Goal: Task Accomplishment & Management: Manage account settings

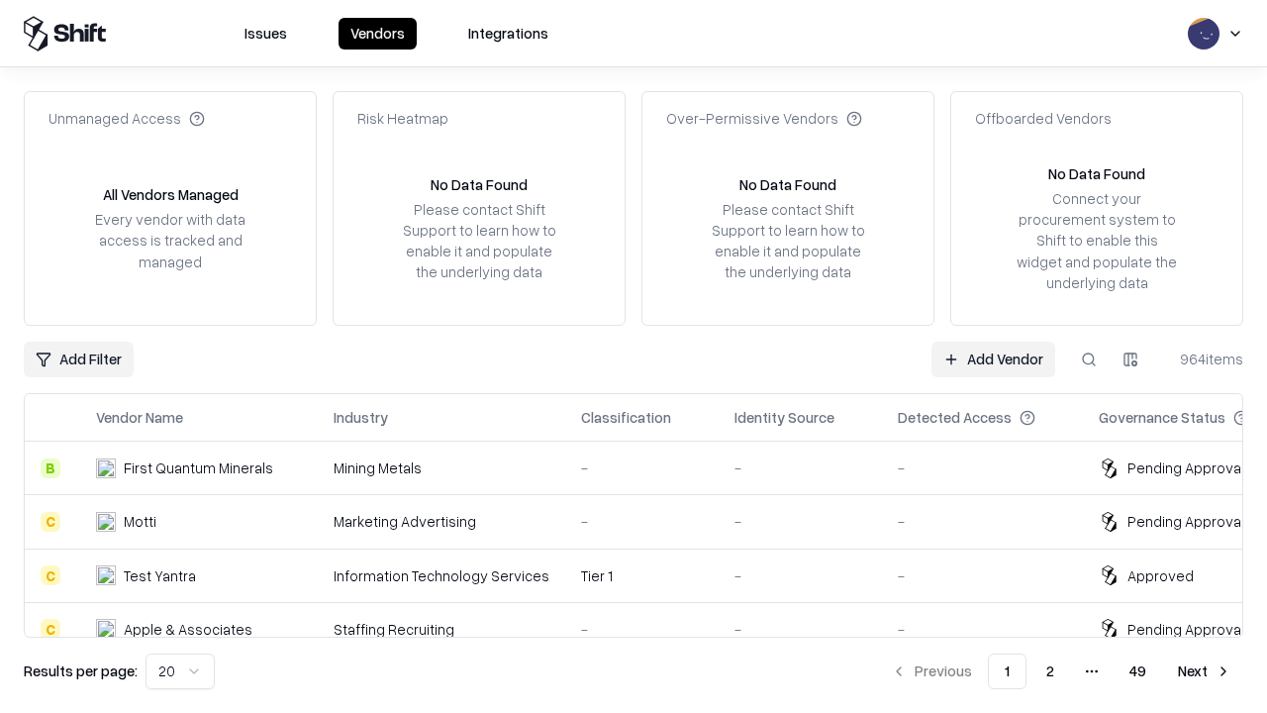
click at [993, 358] on link "Add Vendor" at bounding box center [994, 360] width 124 height 36
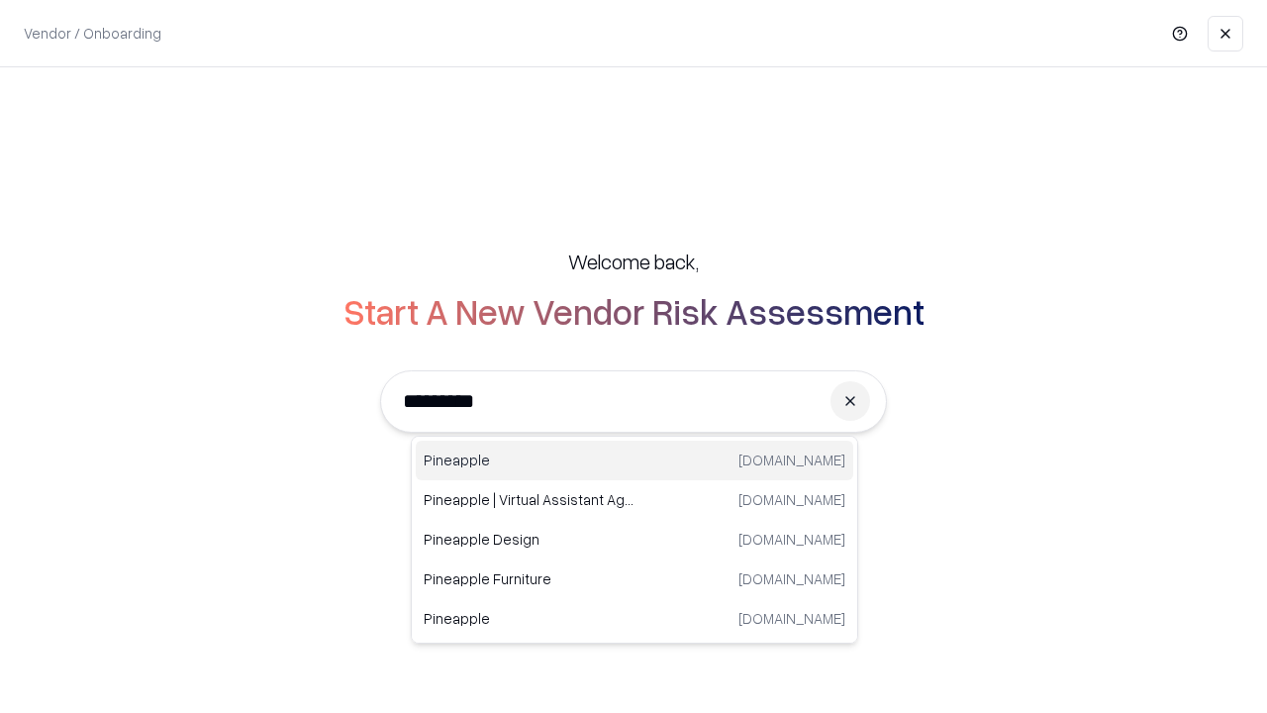
click at [635, 460] on div "Pineapple pineappleenergy.com" at bounding box center [635, 461] width 438 height 40
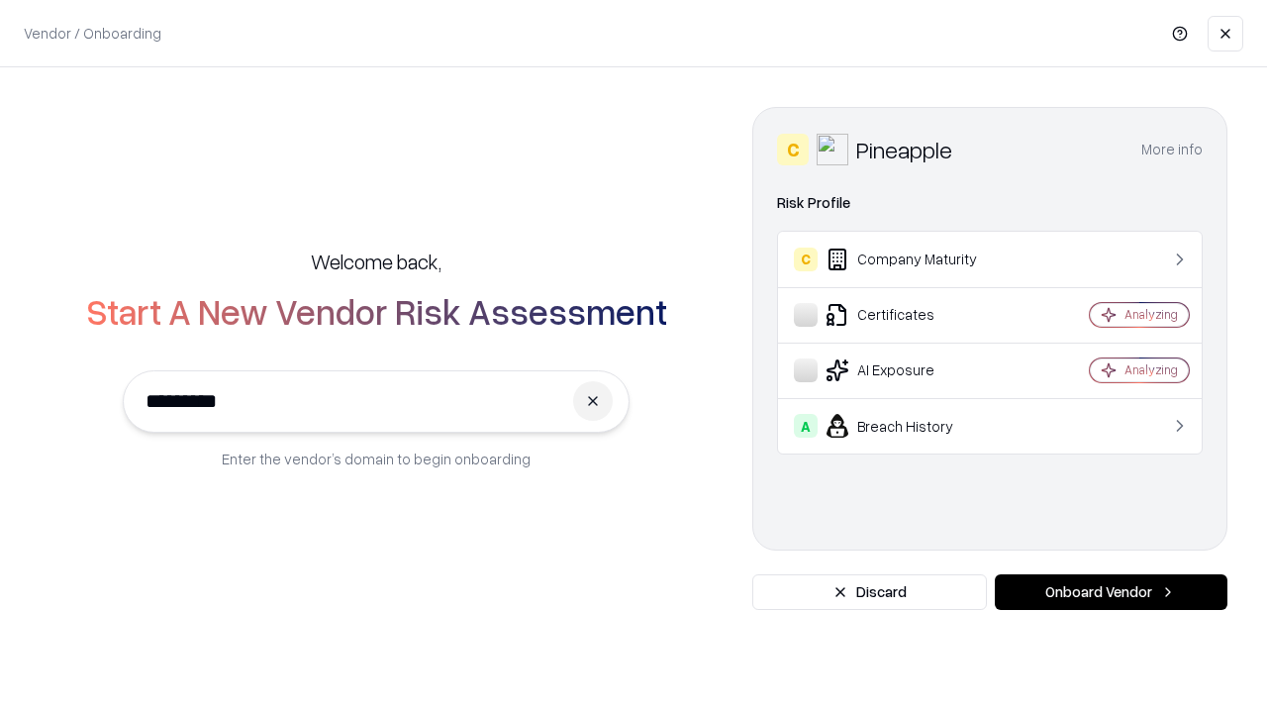
type input "*********"
click at [1111, 592] on button "Onboard Vendor" at bounding box center [1111, 592] width 233 height 36
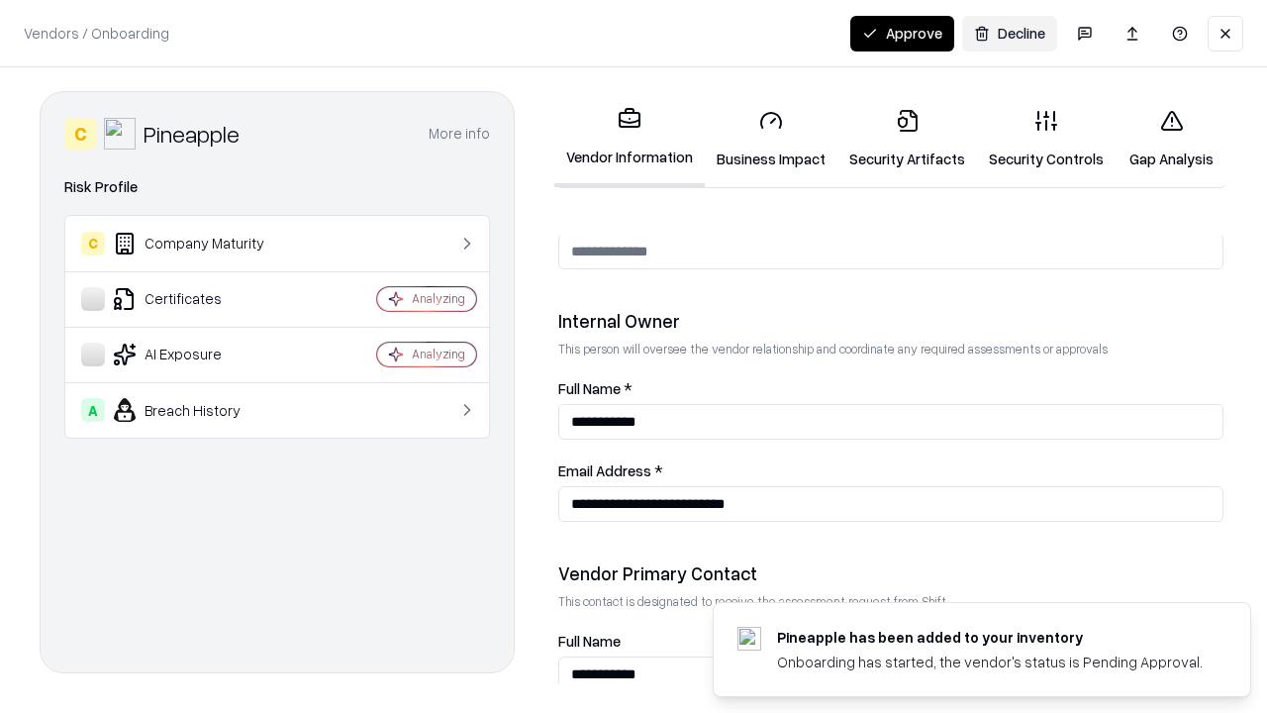
scroll to position [1026, 0]
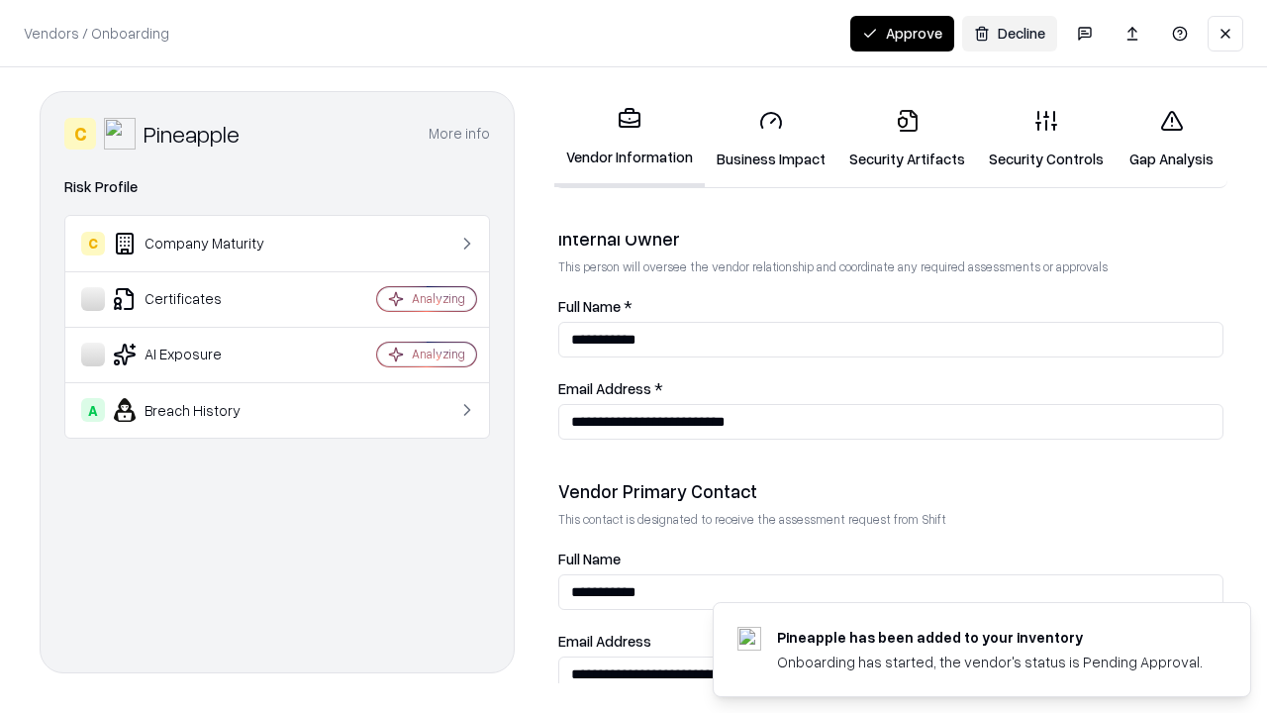
click at [771, 139] on link "Business Impact" at bounding box center [771, 139] width 133 height 92
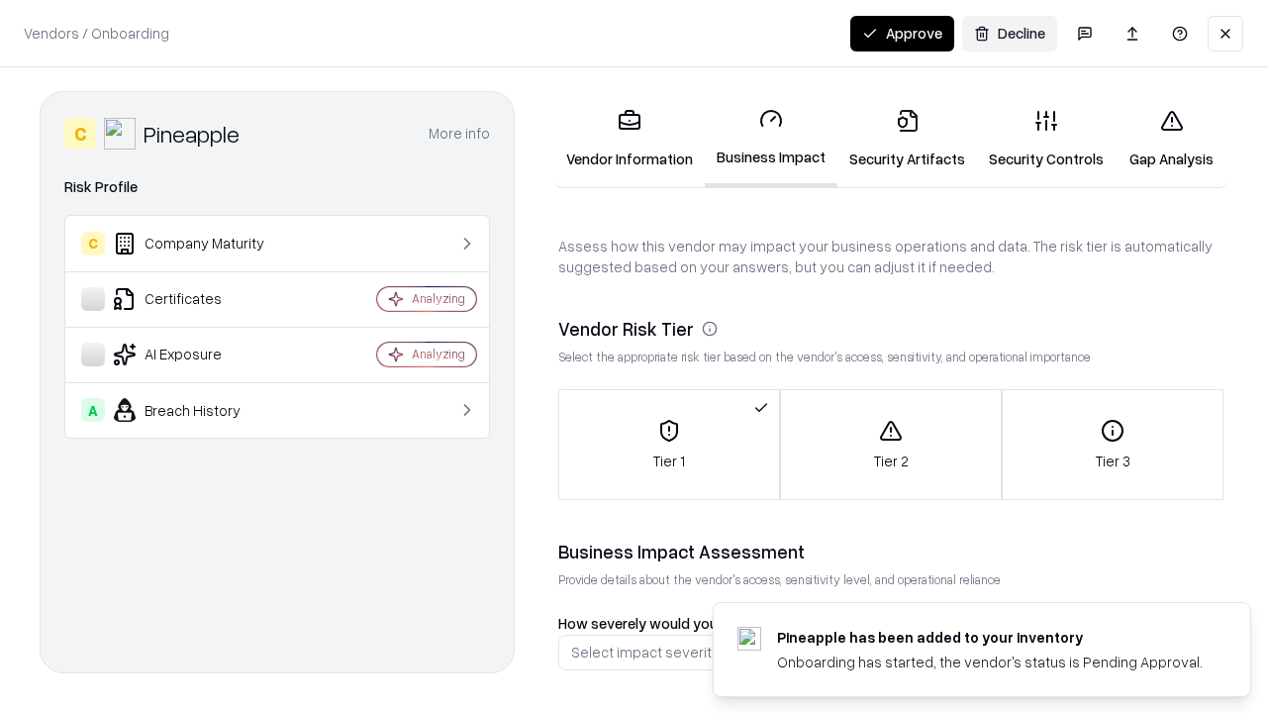
click at [907, 139] on link "Security Artifacts" at bounding box center [908, 139] width 140 height 92
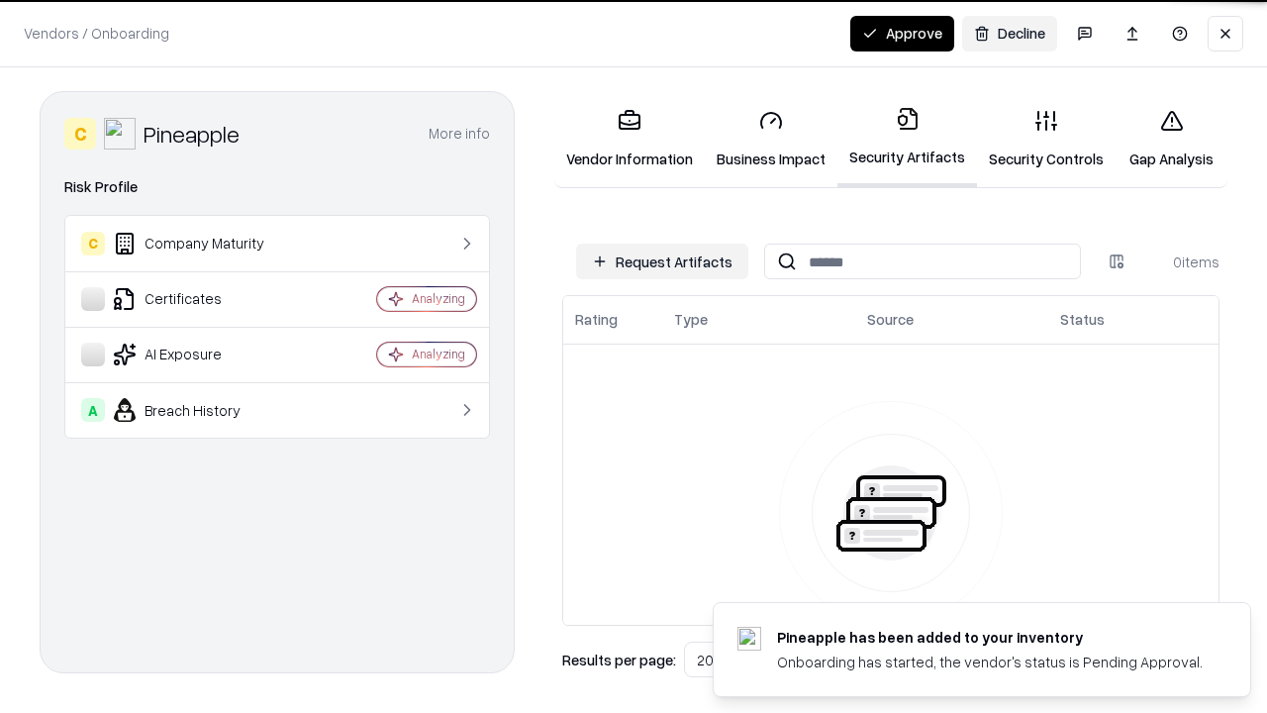
click at [662, 261] on button "Request Artifacts" at bounding box center [662, 262] width 172 height 36
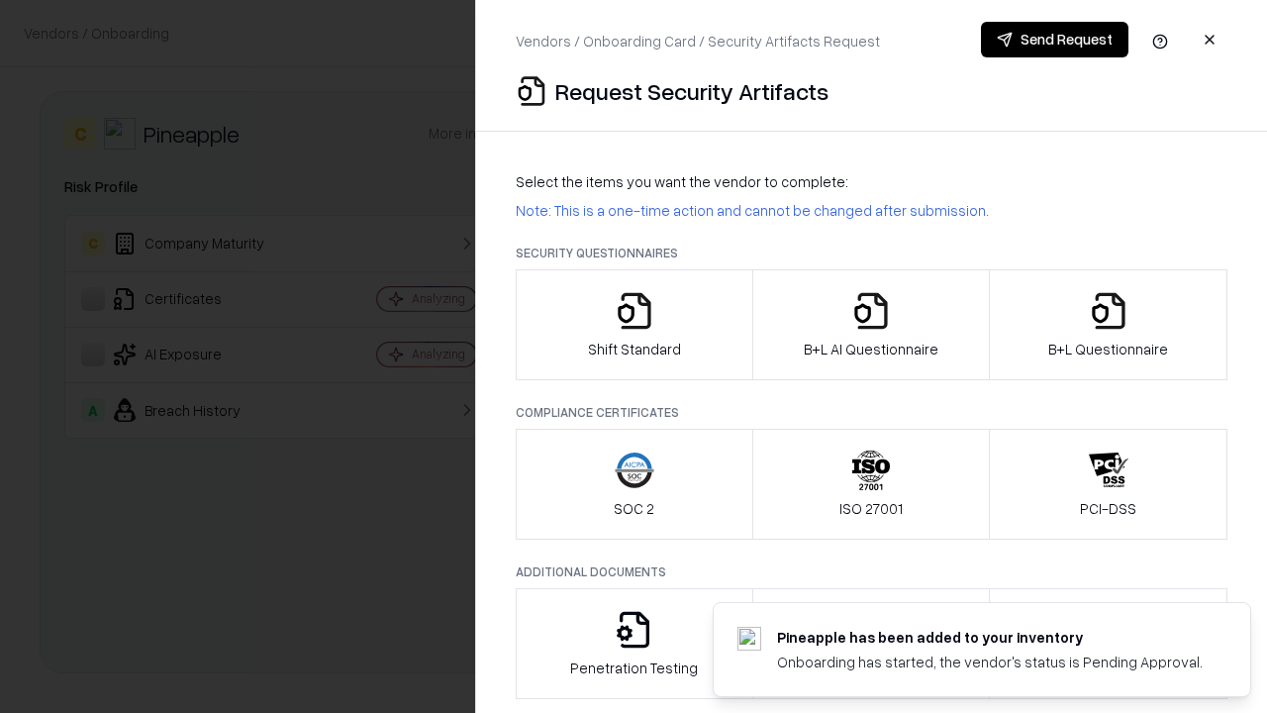
click at [634, 325] on icon "button" at bounding box center [635, 311] width 40 height 40
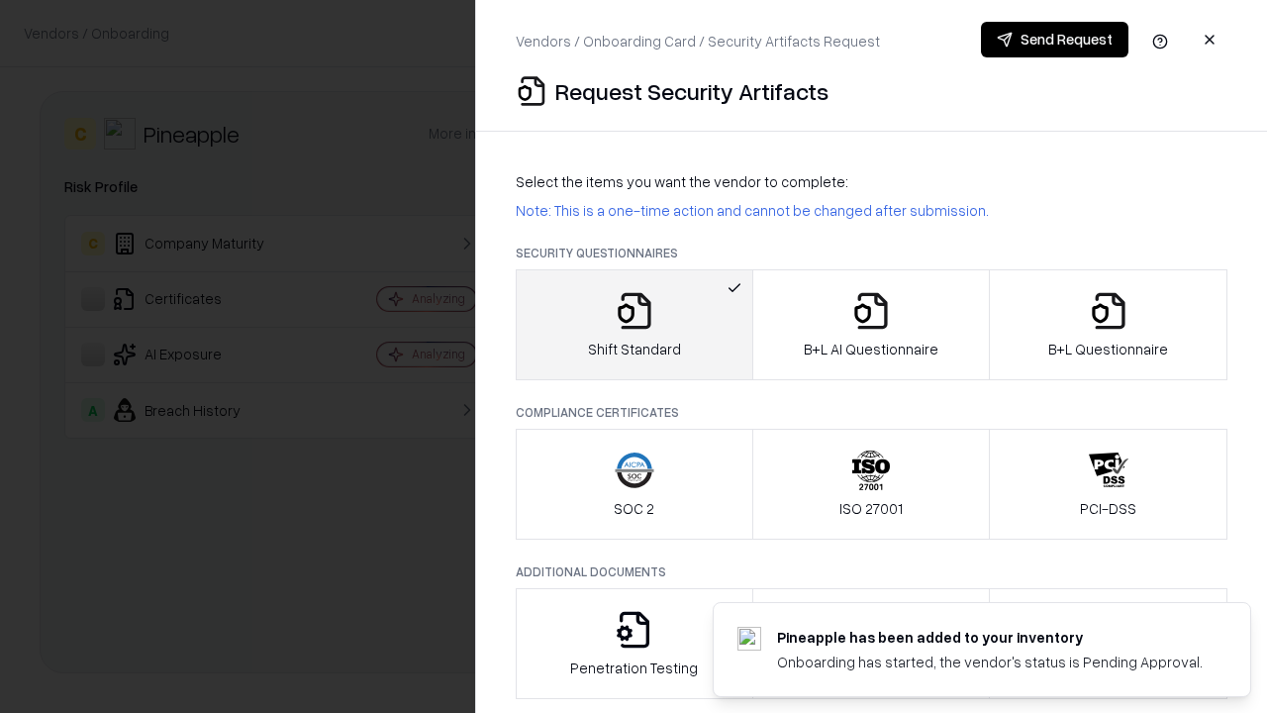
click at [1054, 40] on button "Send Request" at bounding box center [1055, 40] width 148 height 36
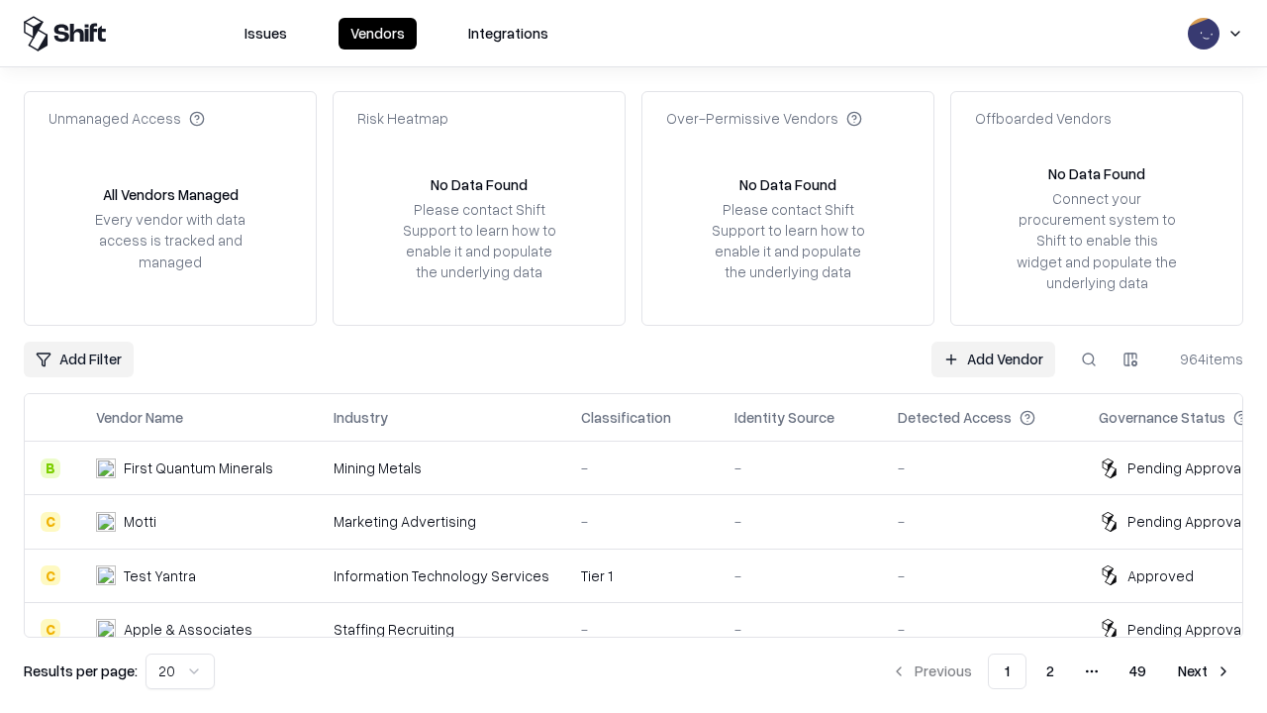
click at [1089, 358] on button at bounding box center [1089, 360] width 36 height 36
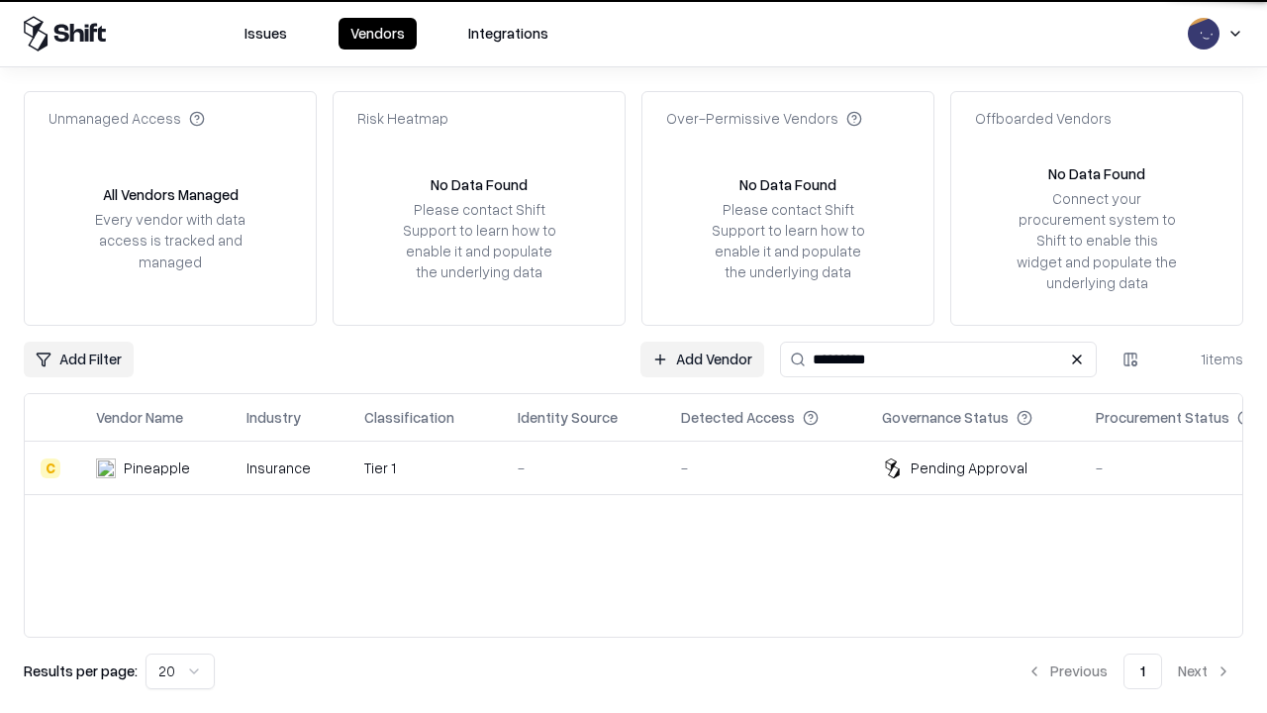
type input "*********"
click at [646, 467] on div "-" at bounding box center [584, 467] width 132 height 21
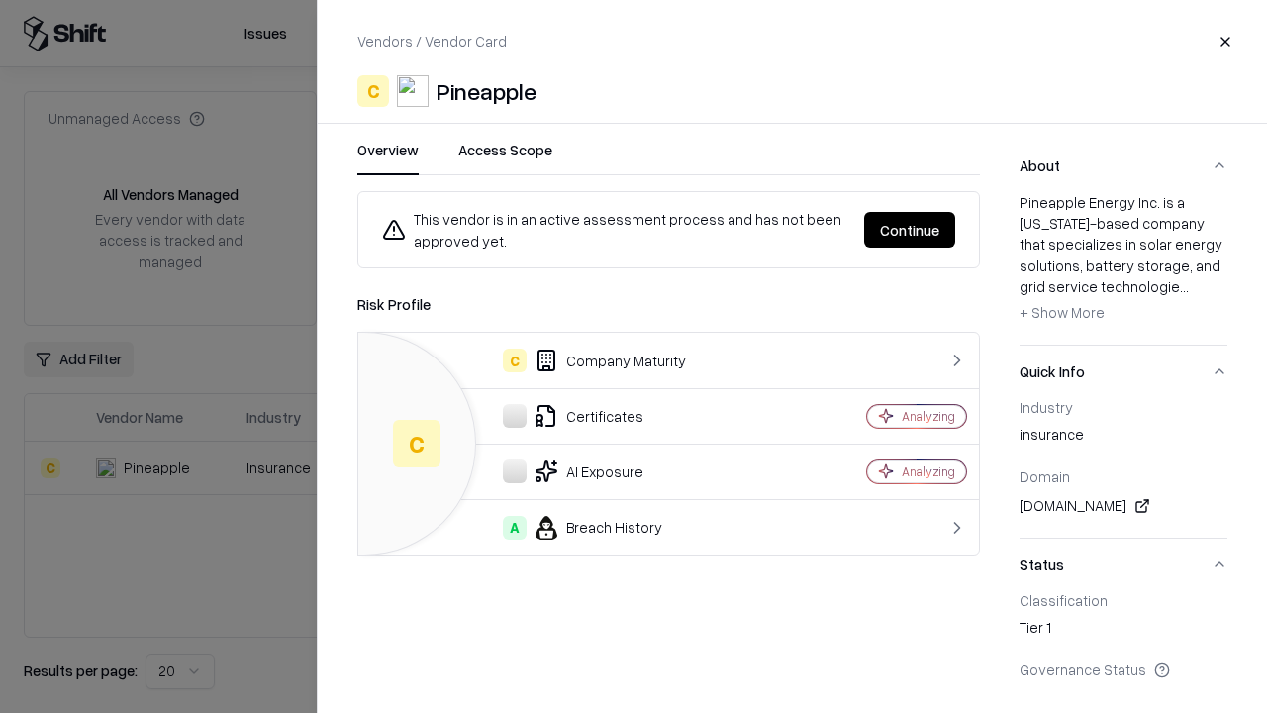
click at [910, 230] on button "Continue" at bounding box center [909, 230] width 91 height 36
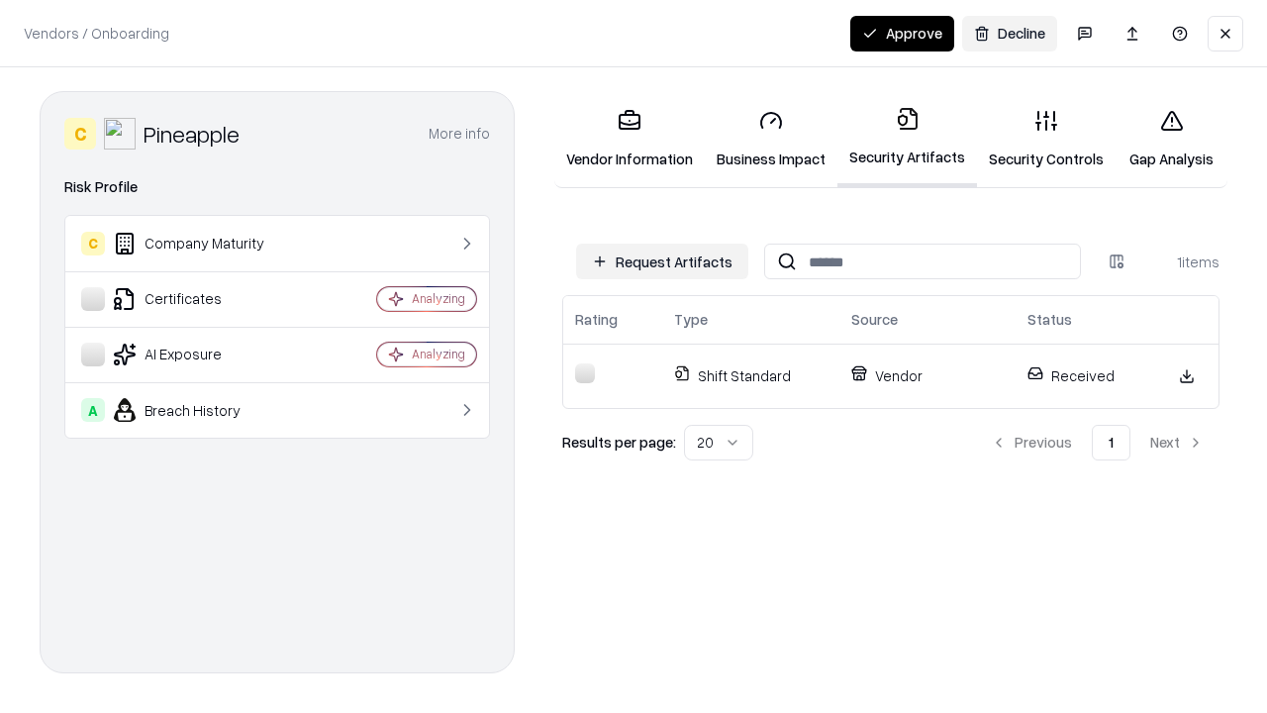
click at [1047, 139] on link "Security Controls" at bounding box center [1046, 139] width 139 height 92
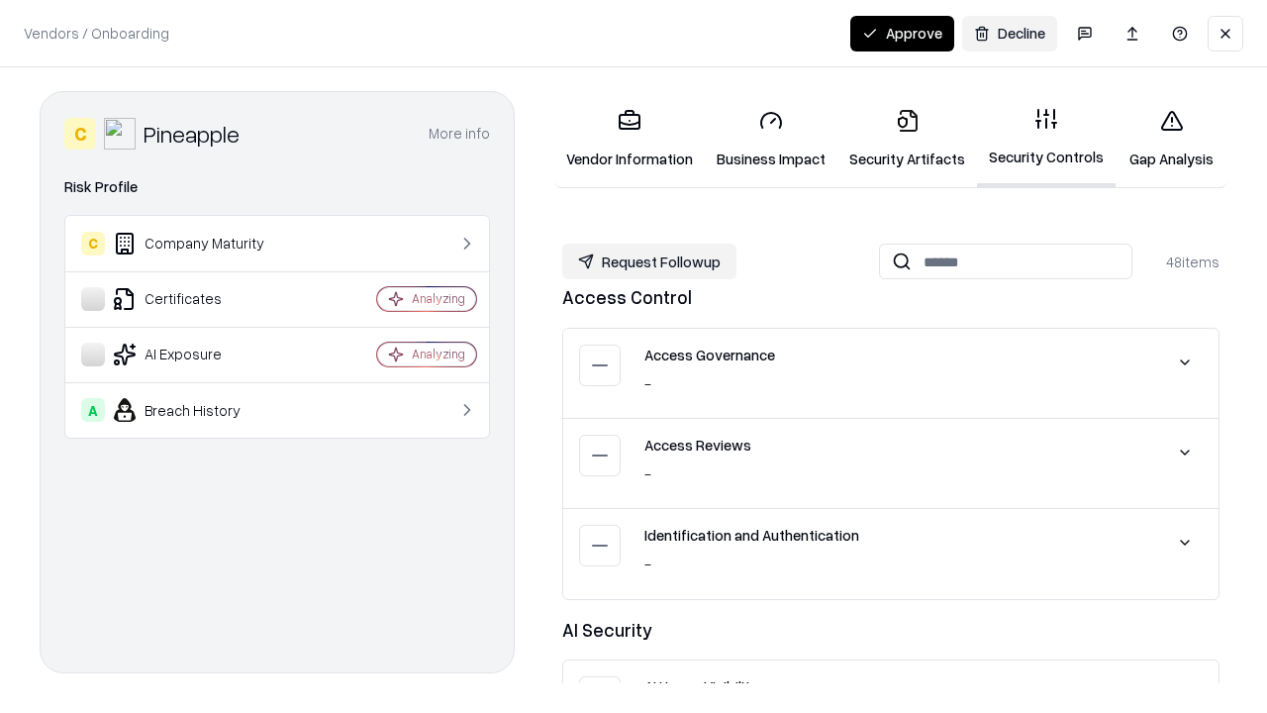
click at [650, 261] on button "Request Followup" at bounding box center [649, 262] width 174 height 36
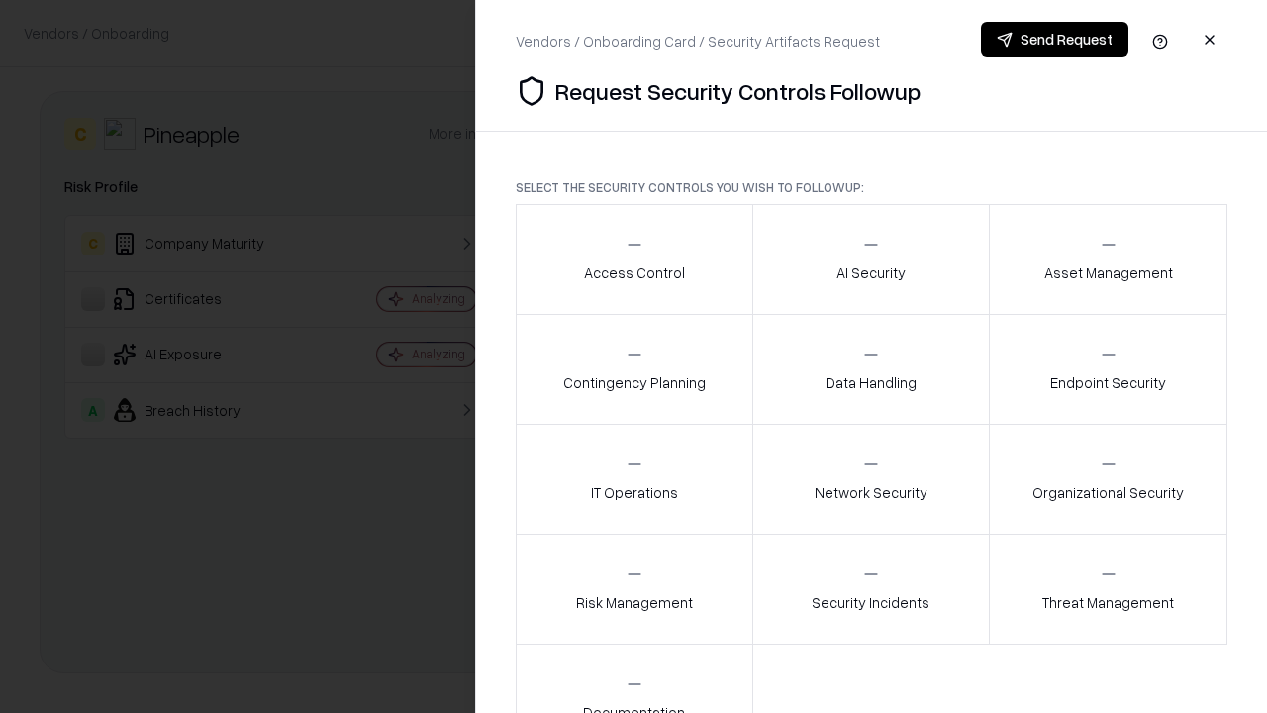
click at [634, 259] on div "Access Control" at bounding box center [634, 259] width 101 height 49
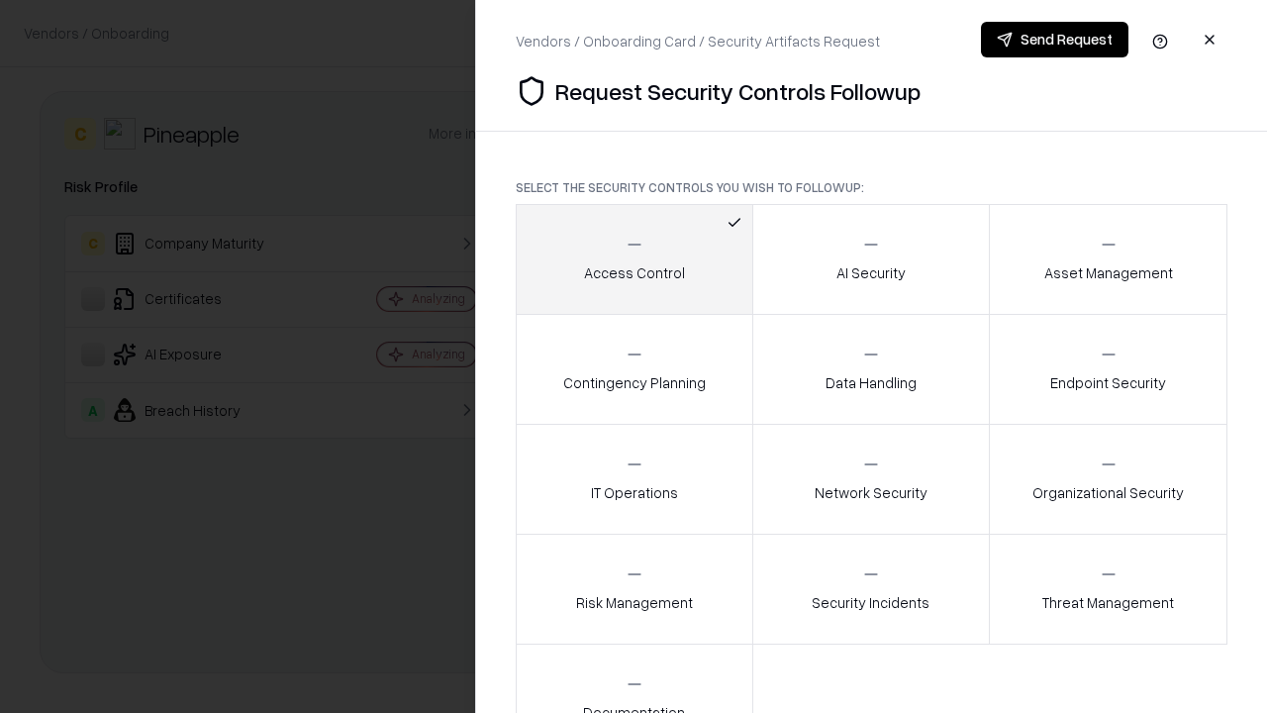
click at [1054, 40] on button "Send Request" at bounding box center [1055, 40] width 148 height 36
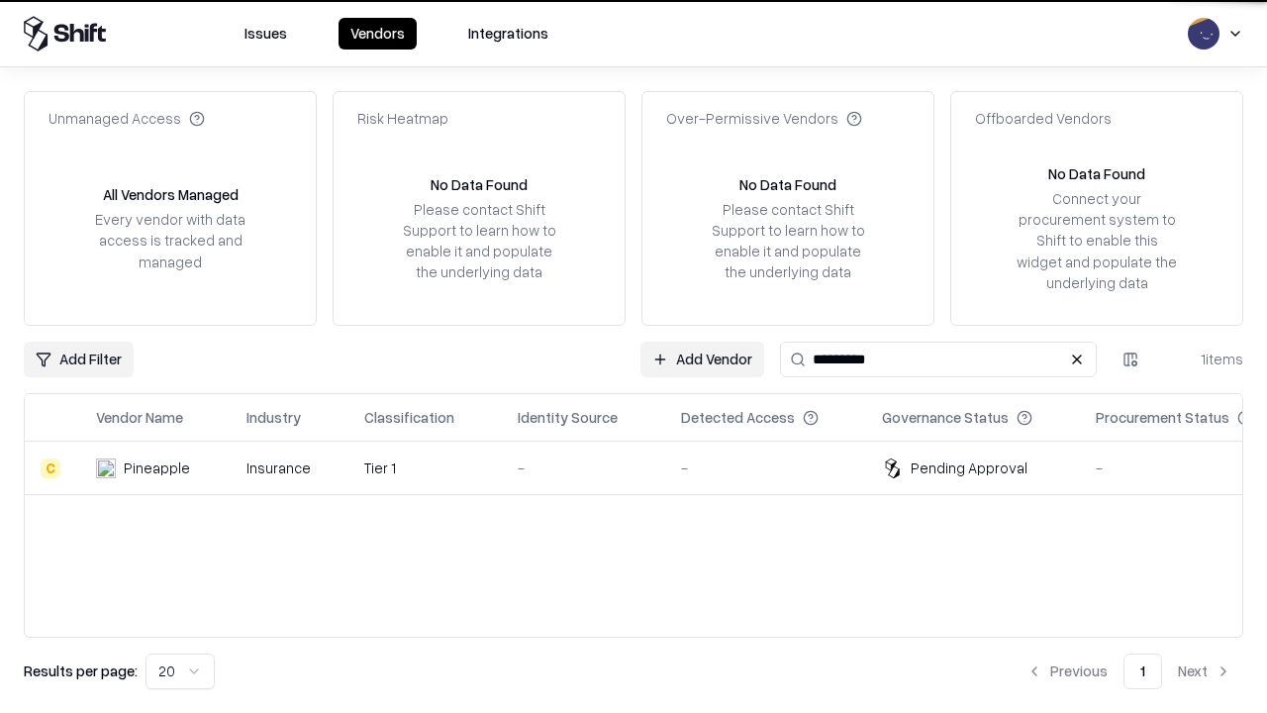
type input "*********"
click at [646, 467] on div "-" at bounding box center [584, 467] width 132 height 21
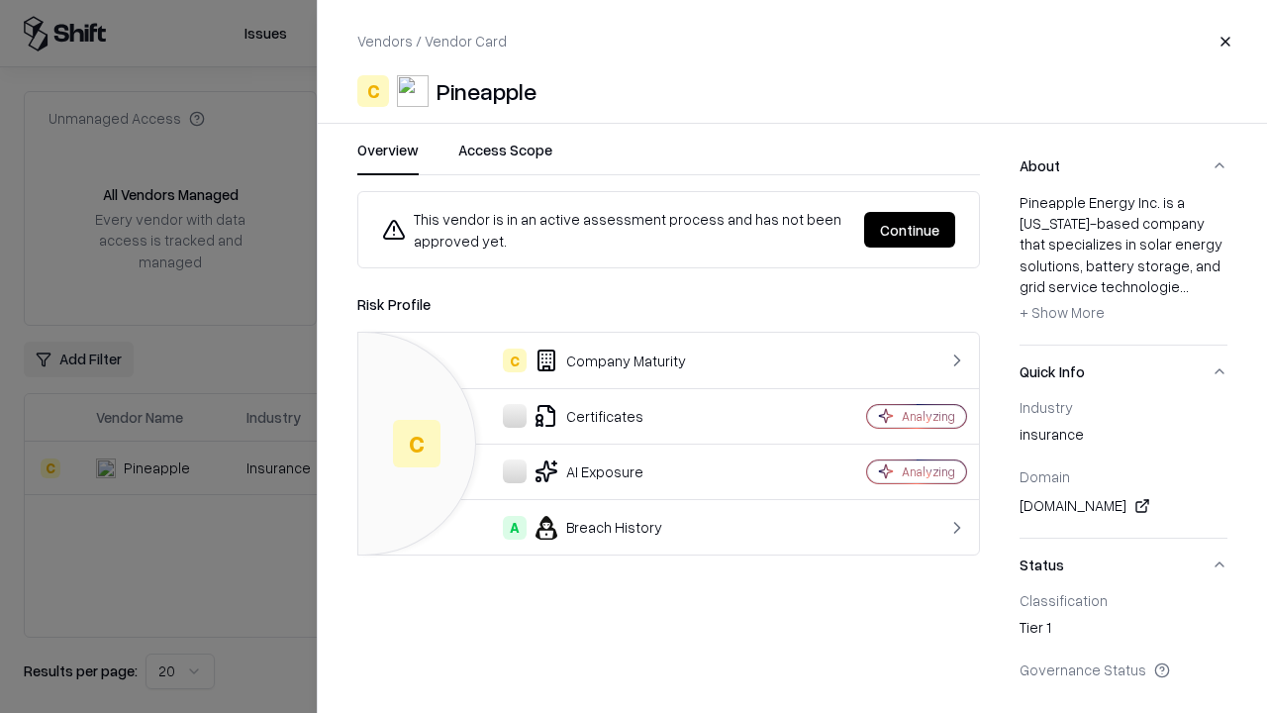
click at [910, 230] on button "Continue" at bounding box center [909, 230] width 91 height 36
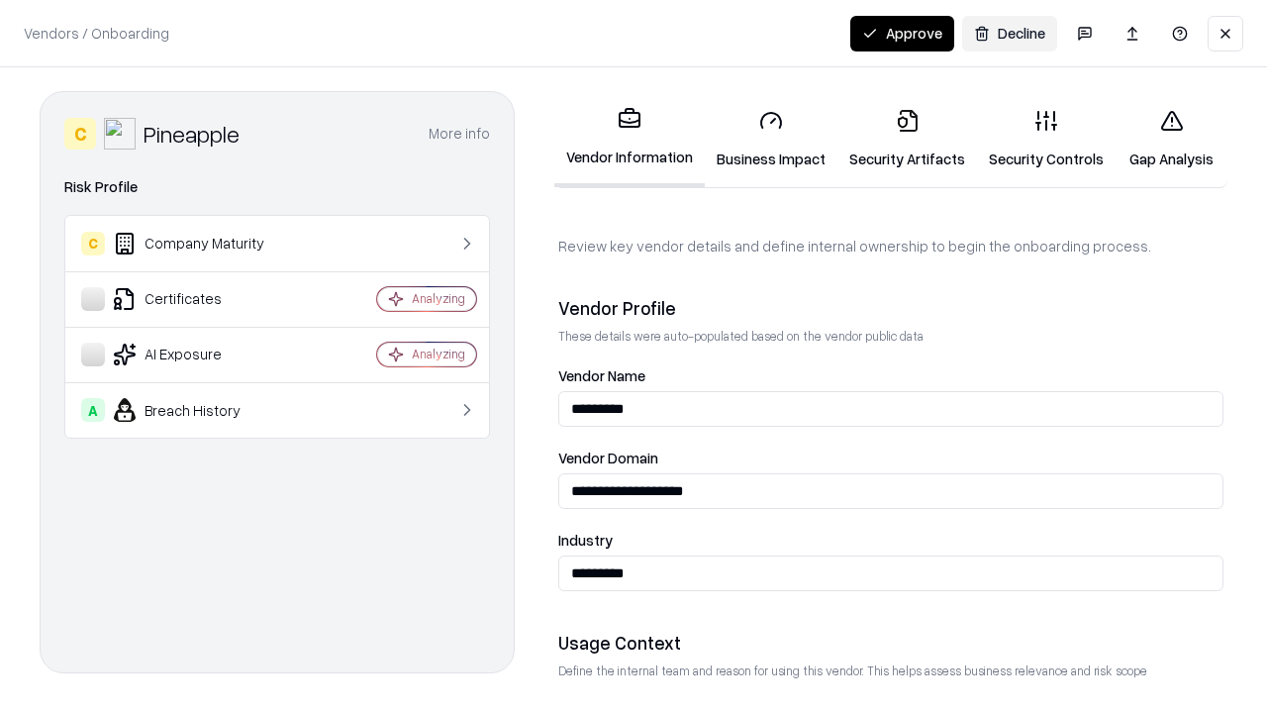
click at [902, 33] on button "Approve" at bounding box center [903, 34] width 104 height 36
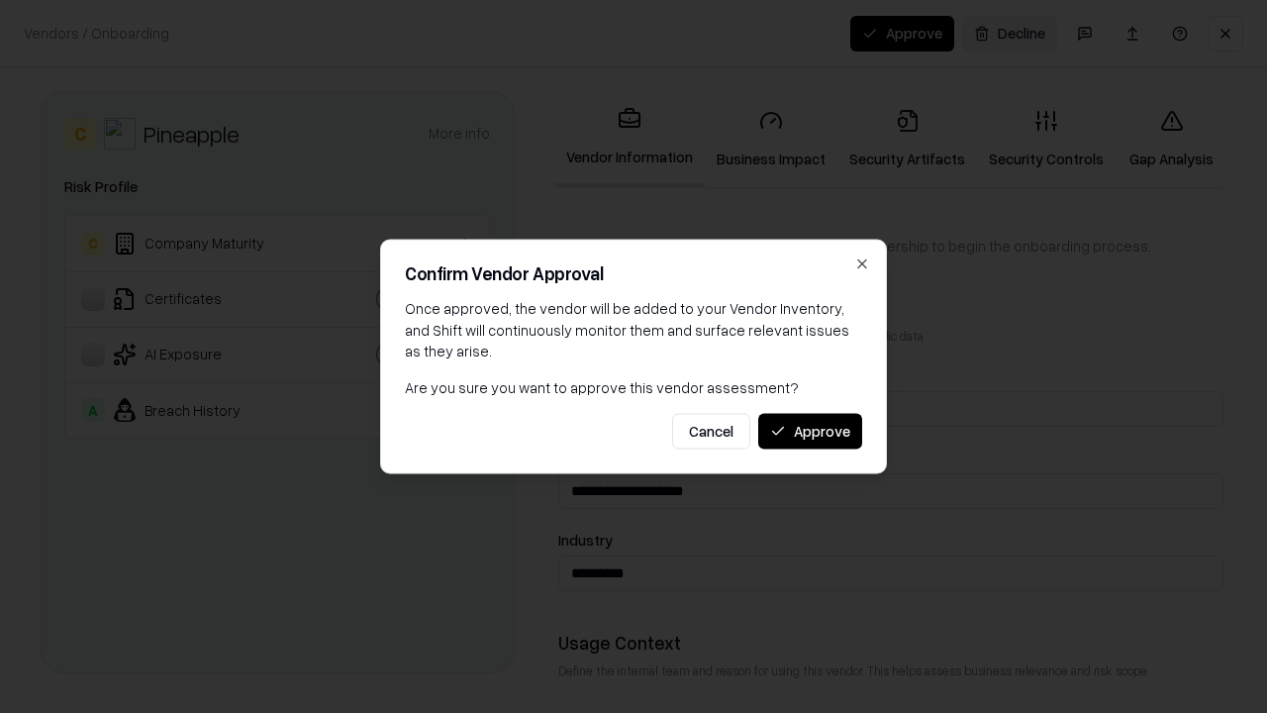
click at [810, 431] on button "Approve" at bounding box center [810, 431] width 104 height 36
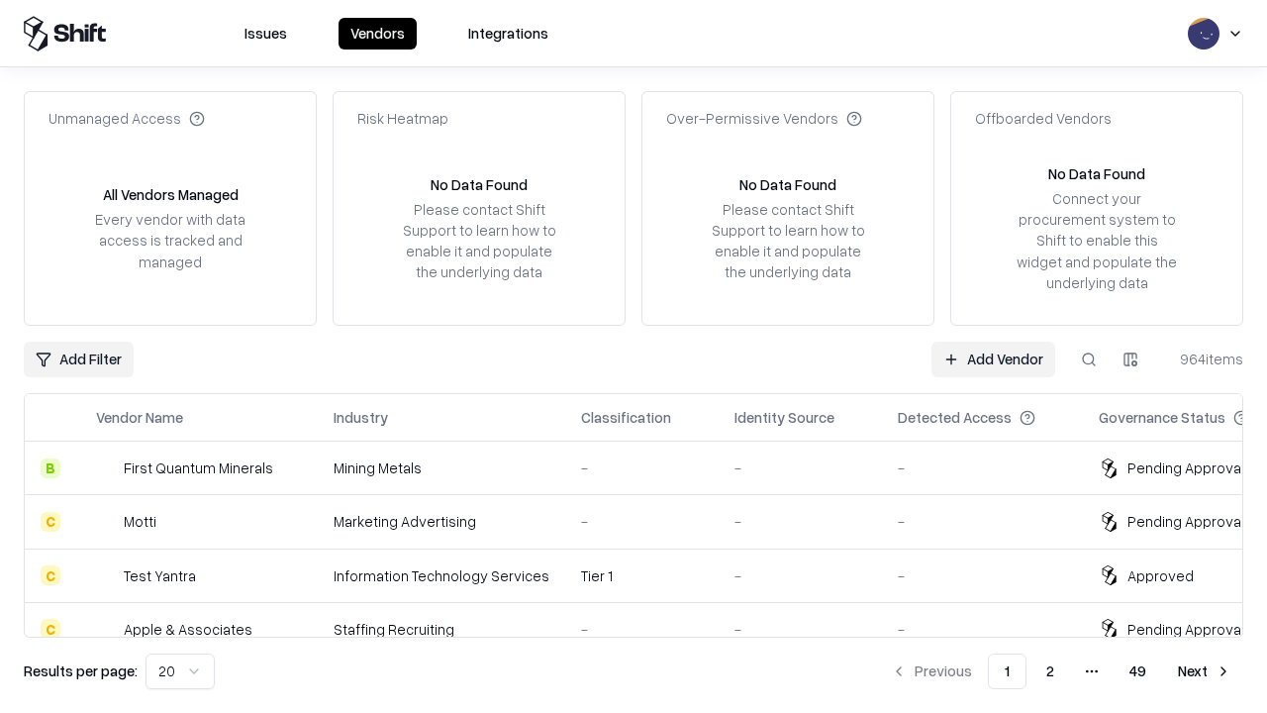
type input "*********"
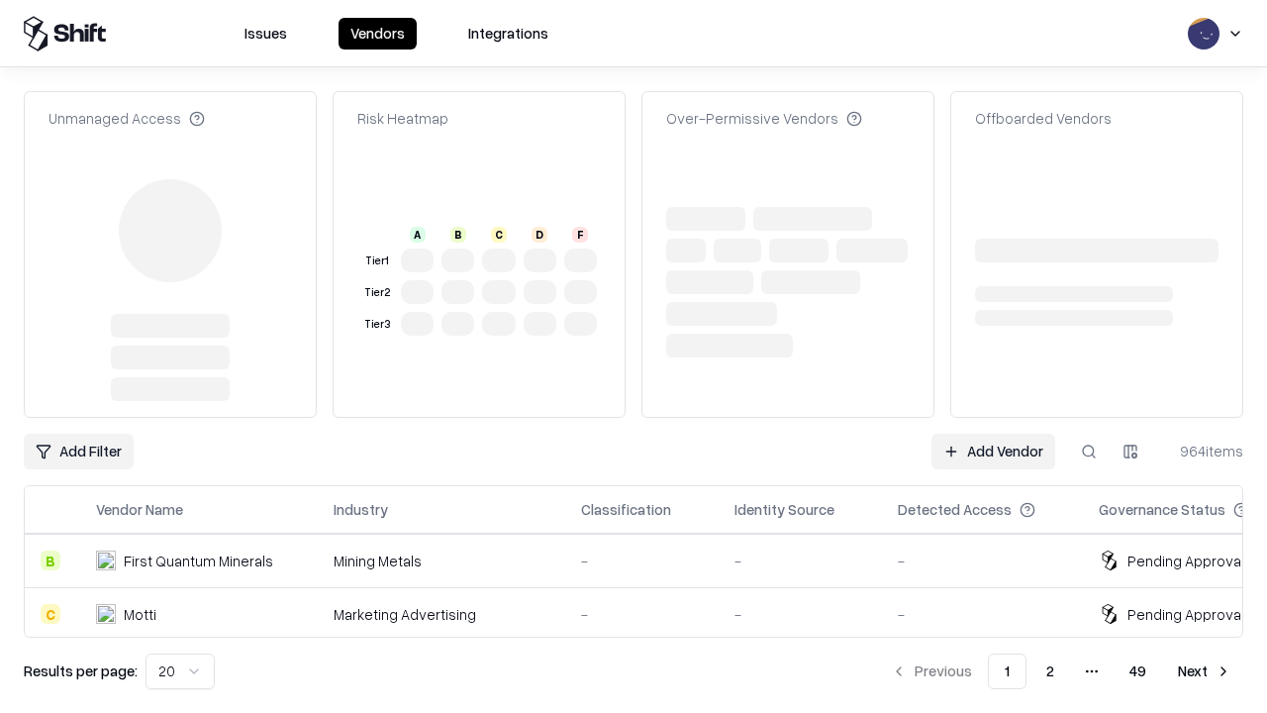
click at [993, 434] on link "Add Vendor" at bounding box center [994, 452] width 124 height 36
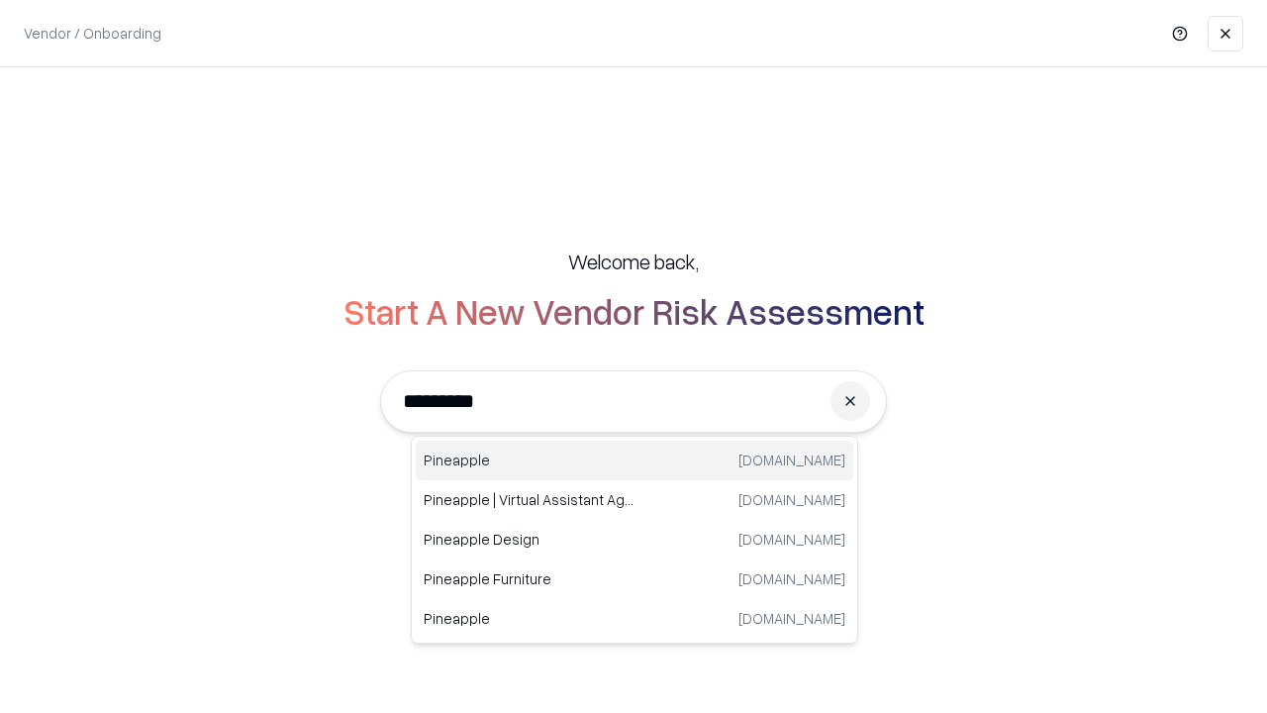
click at [635, 460] on div "Pineapple pineappleenergy.com" at bounding box center [635, 461] width 438 height 40
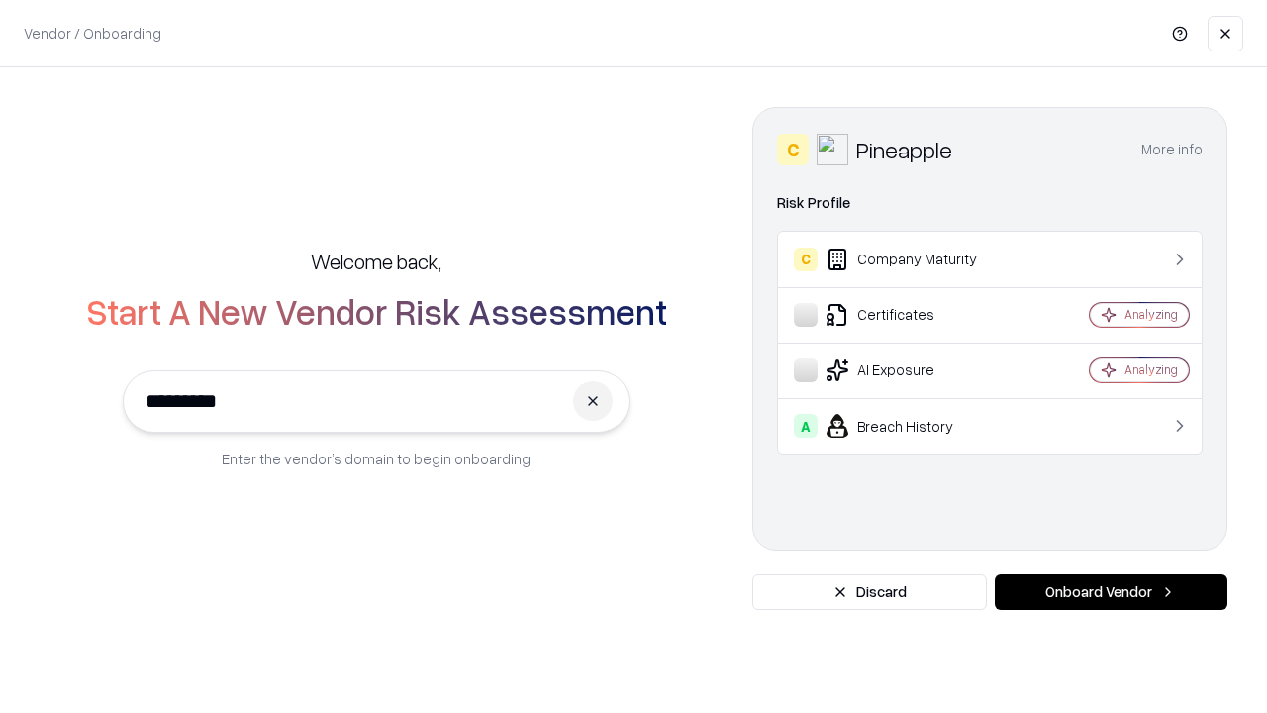
type input "*********"
click at [1111, 592] on button "Onboard Vendor" at bounding box center [1111, 592] width 233 height 36
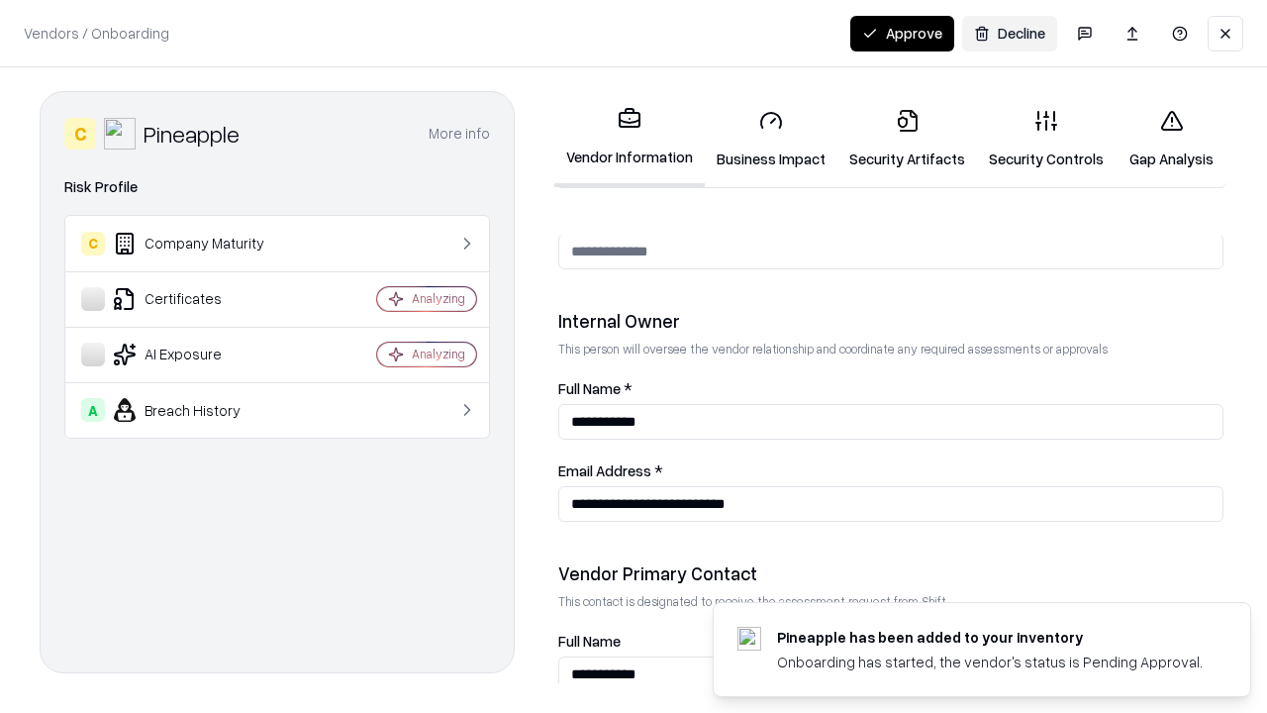
scroll to position [1026, 0]
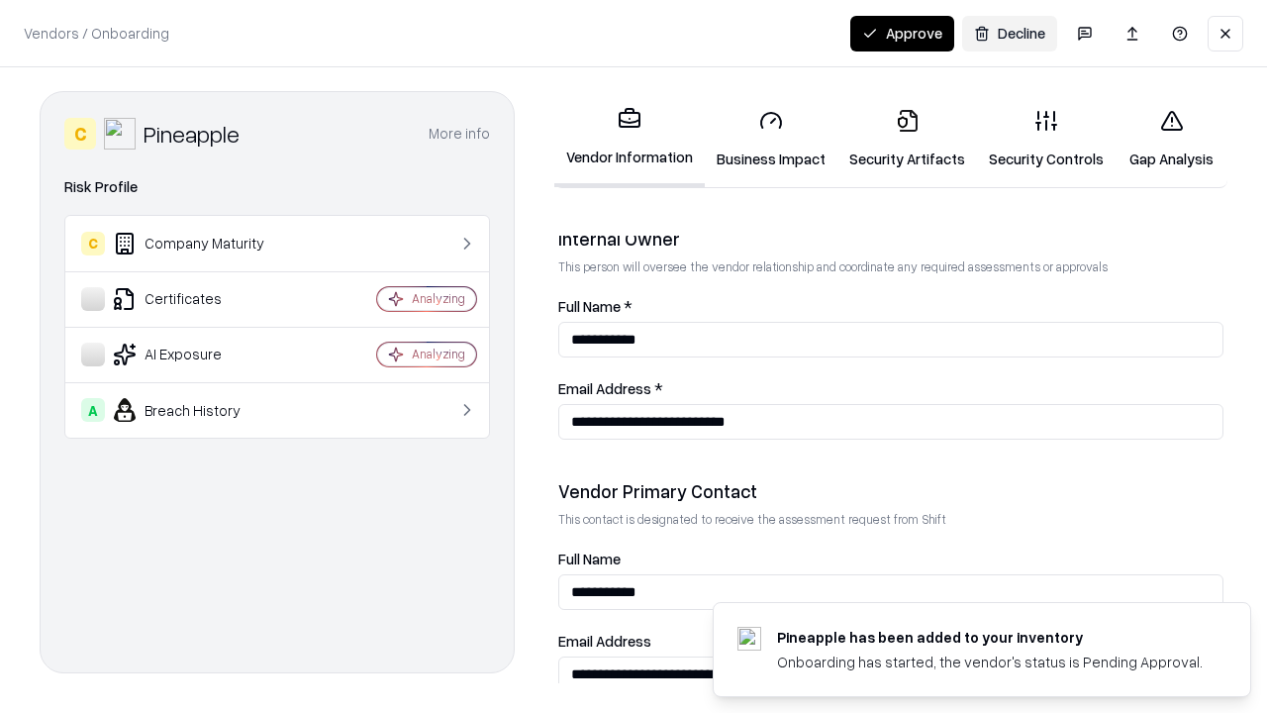
click at [902, 33] on button "Approve" at bounding box center [903, 34] width 104 height 36
